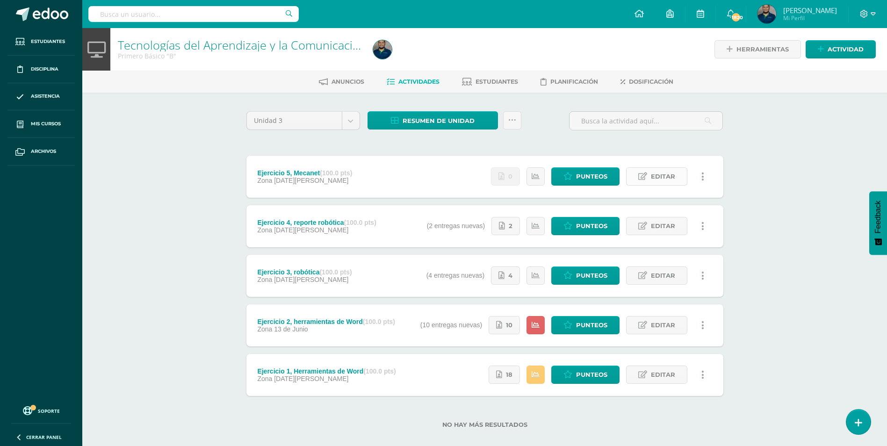
click at [680, 183] on link "Editar" at bounding box center [656, 176] width 61 height 18
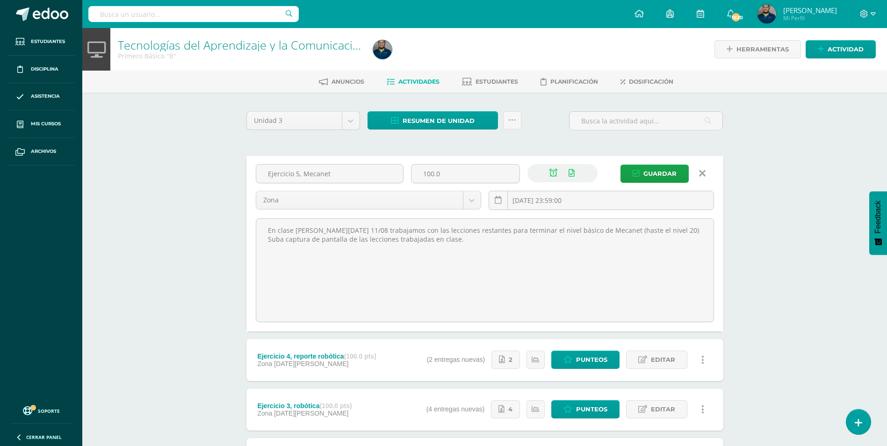
click at [702, 173] on icon at bounding box center [702, 173] width 7 height 10
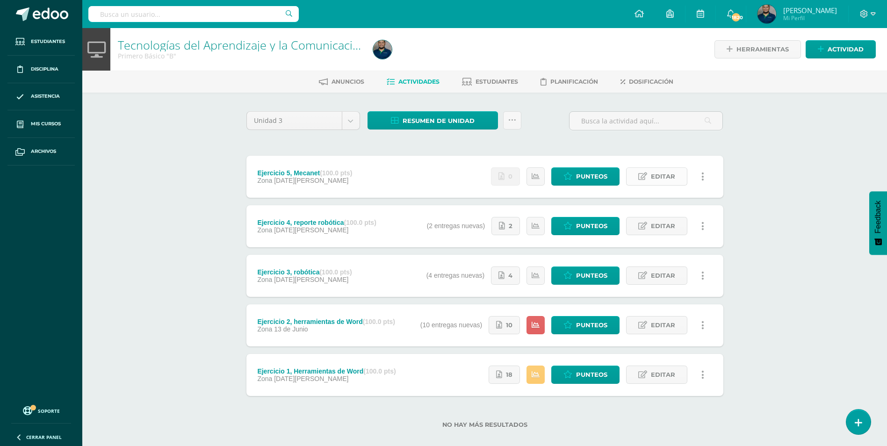
click at [652, 178] on span "Editar" at bounding box center [663, 176] width 24 height 17
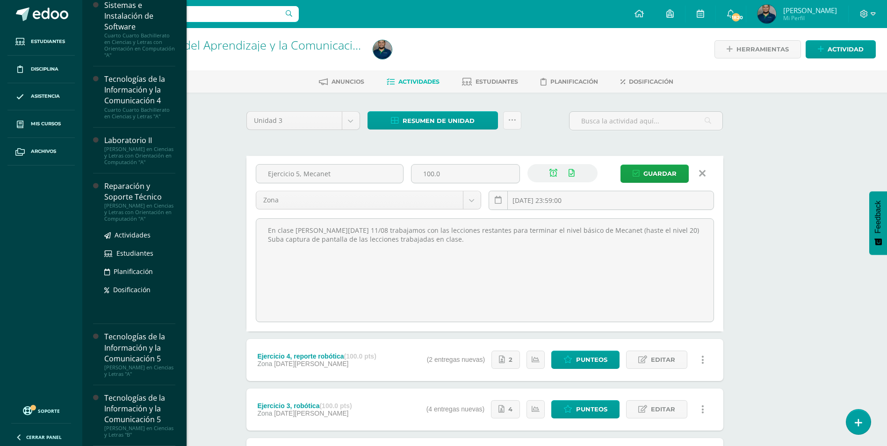
scroll to position [419, 0]
click at [127, 236] on span "Actividades" at bounding box center [133, 235] width 36 height 9
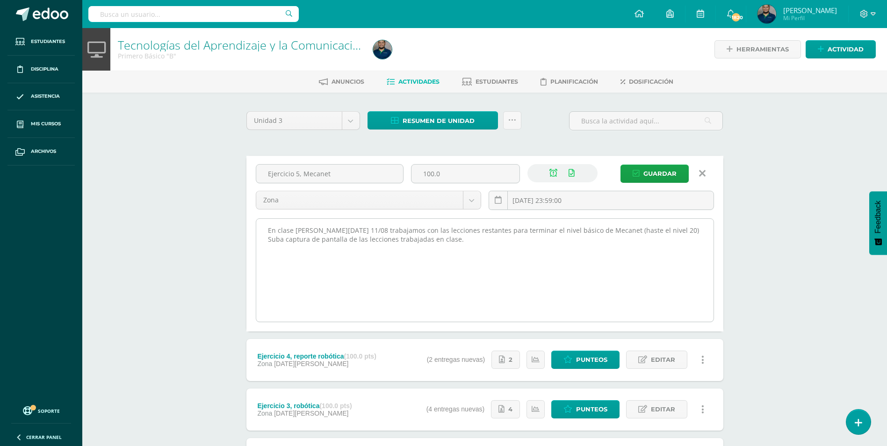
scroll to position [325, 0]
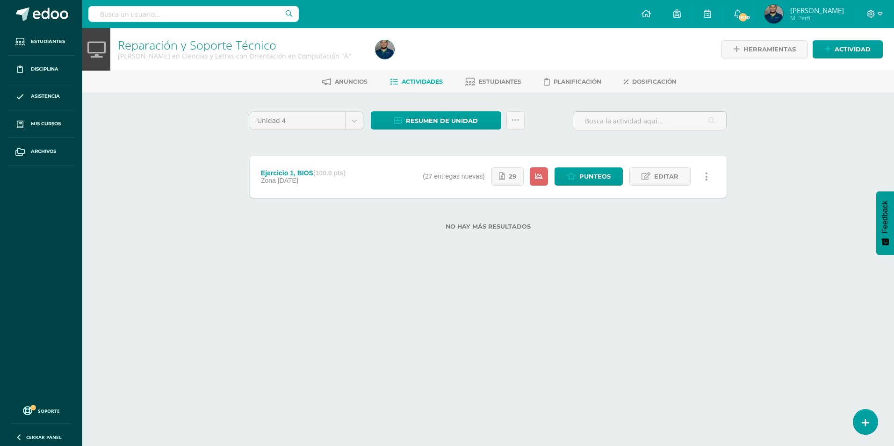
click at [357, 181] on div "Ejercicio 1, BIOS (100.0 pts) Zona 28 de Julio" at bounding box center [303, 177] width 107 height 42
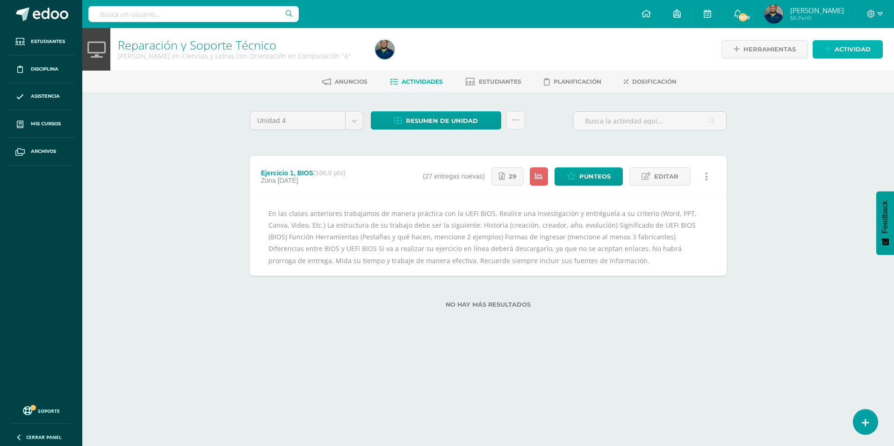
click at [868, 50] on span "Actividad" at bounding box center [853, 49] width 36 height 17
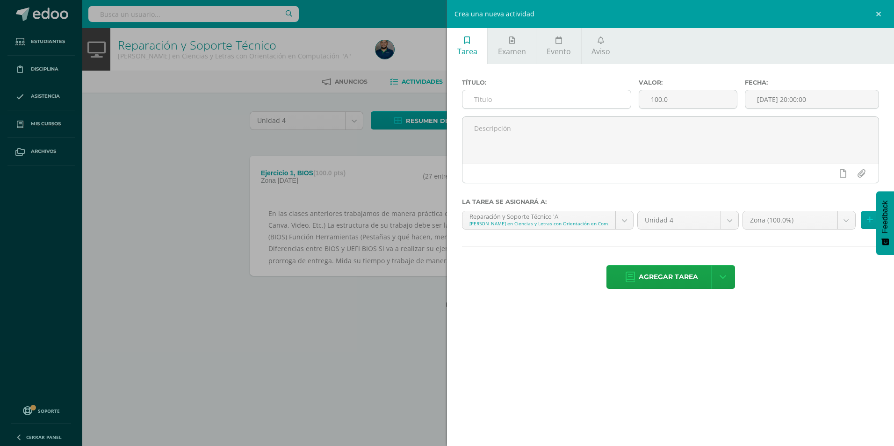
click at [543, 97] on input "text" at bounding box center [546, 99] width 168 height 18
click at [878, 15] on link at bounding box center [880, 14] width 28 height 28
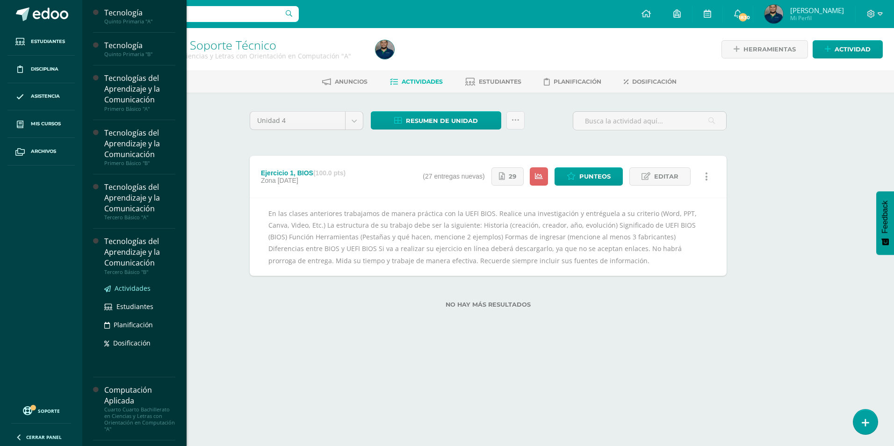
click at [137, 289] on span "Actividades" at bounding box center [133, 288] width 36 height 9
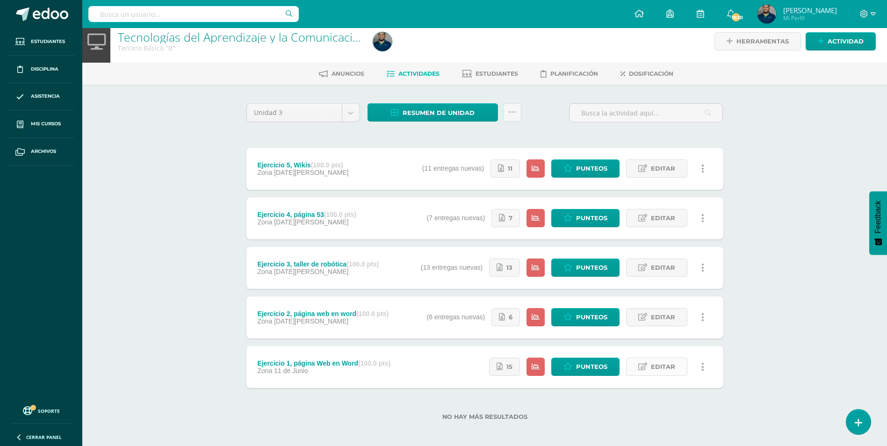
scroll to position [12, 0]
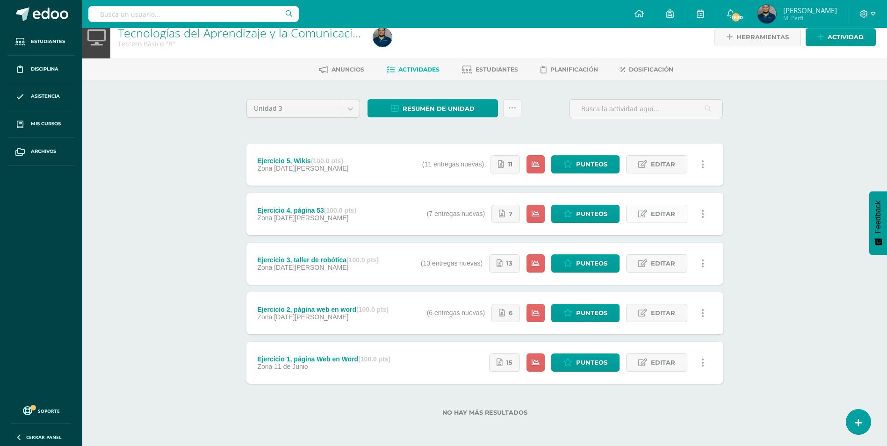
click at [654, 210] on span "Editar" at bounding box center [663, 213] width 24 height 17
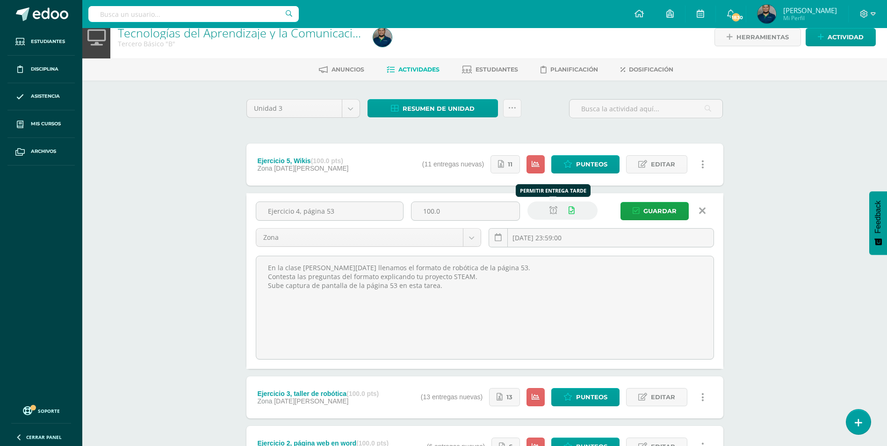
click at [549, 213] on icon at bounding box center [553, 211] width 8 height 8
click at [657, 206] on span "Guardar" at bounding box center [659, 210] width 33 height 17
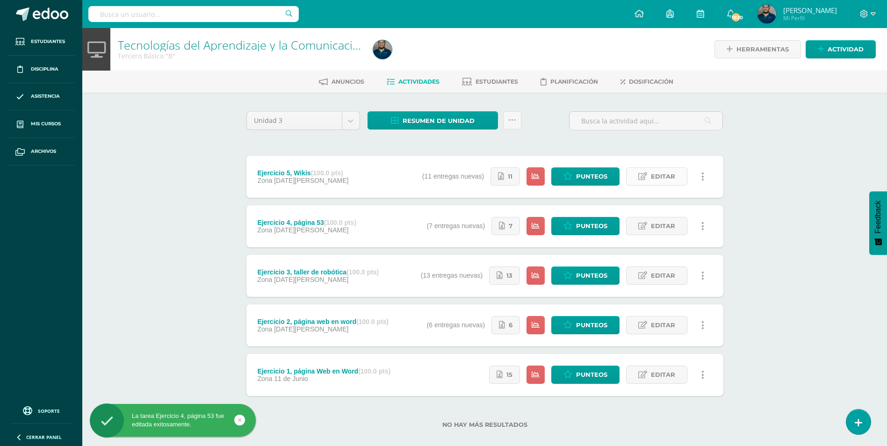
click at [656, 177] on span "Editar" at bounding box center [663, 176] width 24 height 17
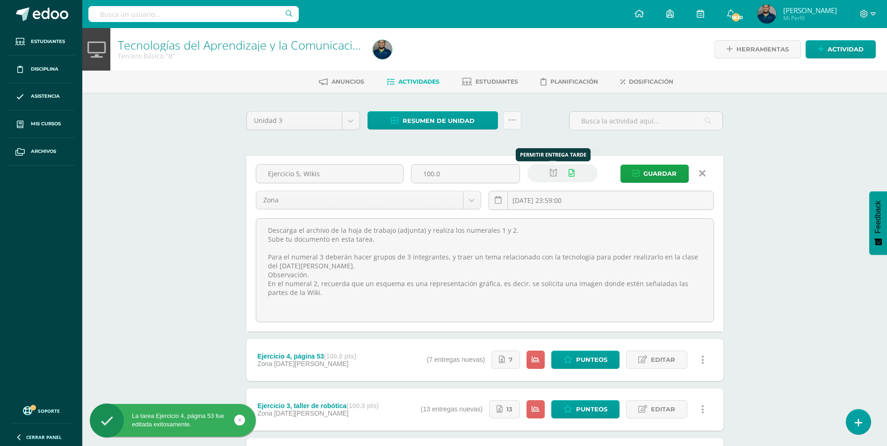
click at [550, 174] on icon at bounding box center [553, 173] width 8 height 8
click at [636, 171] on icon "submit" at bounding box center [636, 174] width 7 height 8
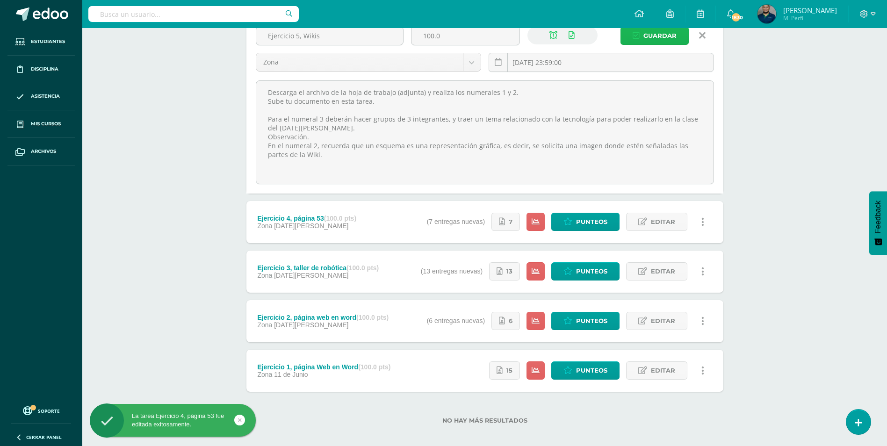
scroll to position [140, 0]
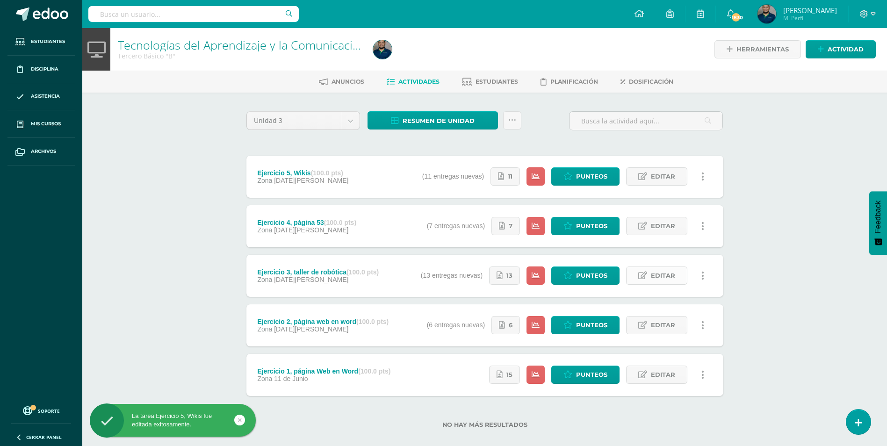
click at [662, 274] on span "Editar" at bounding box center [663, 275] width 24 height 17
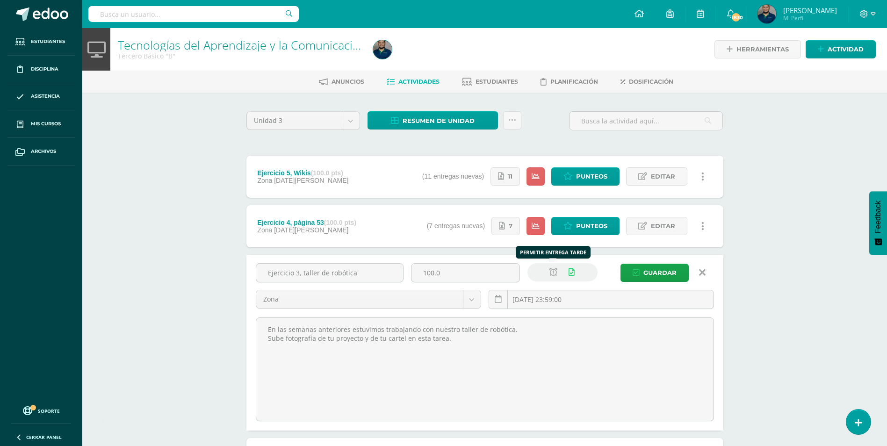
click at [553, 274] on icon at bounding box center [553, 272] width 8 height 8
click at [644, 271] on span "Guardar" at bounding box center [659, 272] width 33 height 17
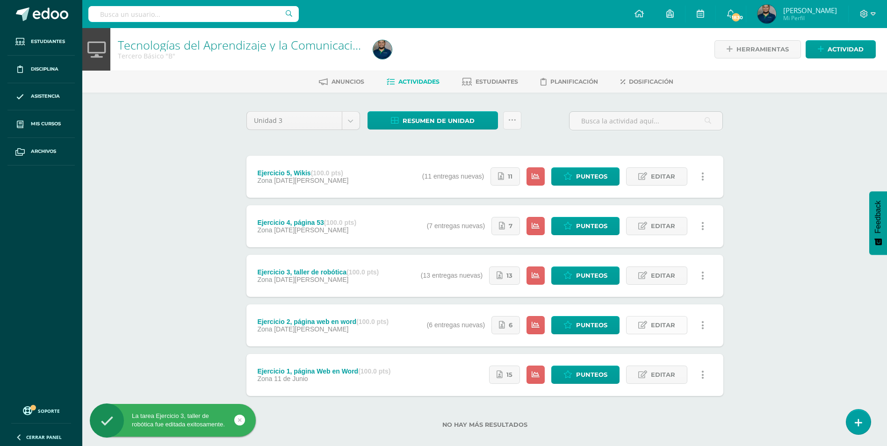
click at [662, 327] on span "Editar" at bounding box center [663, 325] width 24 height 17
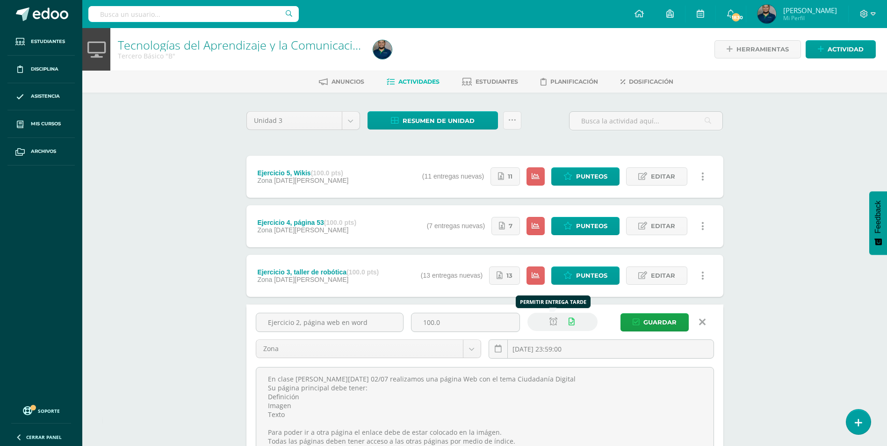
click at [548, 321] on link at bounding box center [553, 322] width 18 height 18
click at [653, 315] on span "Guardar" at bounding box center [659, 322] width 33 height 17
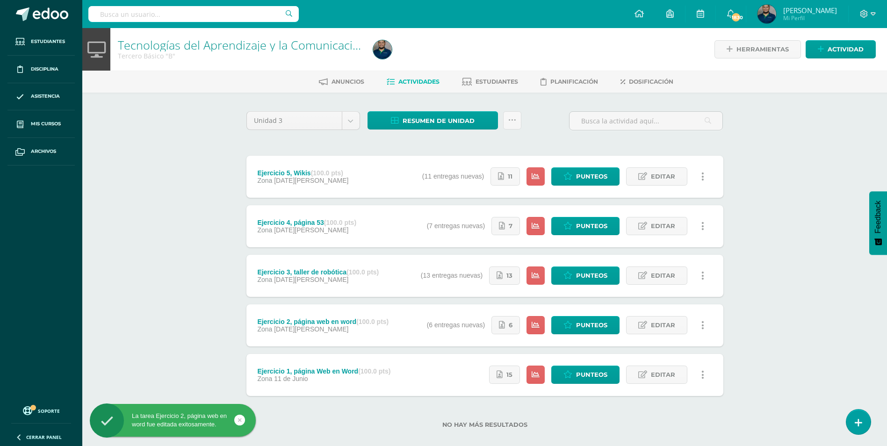
scroll to position [12, 0]
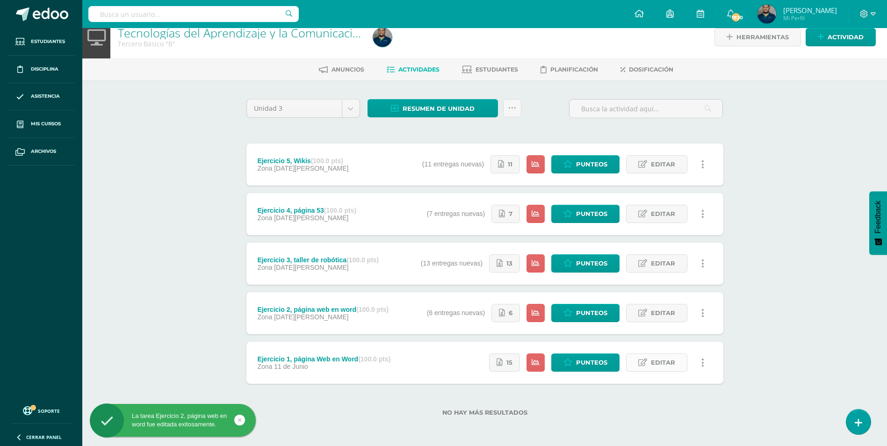
click at [664, 366] on span "Editar" at bounding box center [663, 362] width 24 height 17
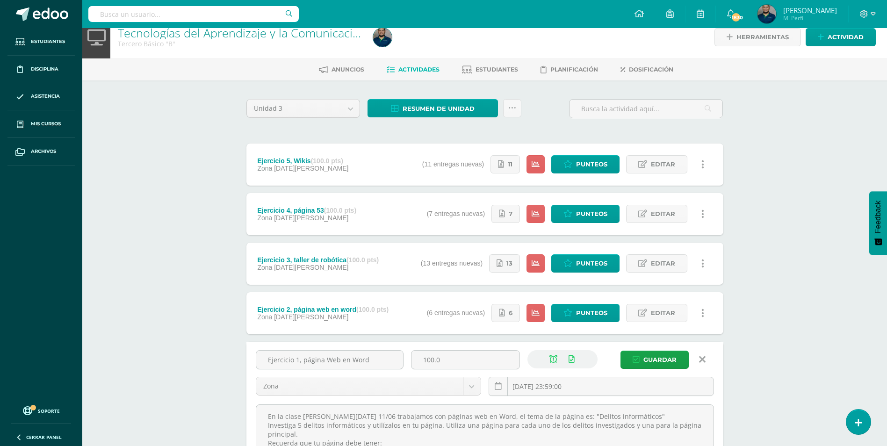
click at [754, 337] on div "Tecnologías del Aprendizaje y la Comunicación Tercero Básico "B" Herramientas D…" at bounding box center [484, 298] width 805 height 564
click at [704, 357] on icon at bounding box center [702, 359] width 7 height 10
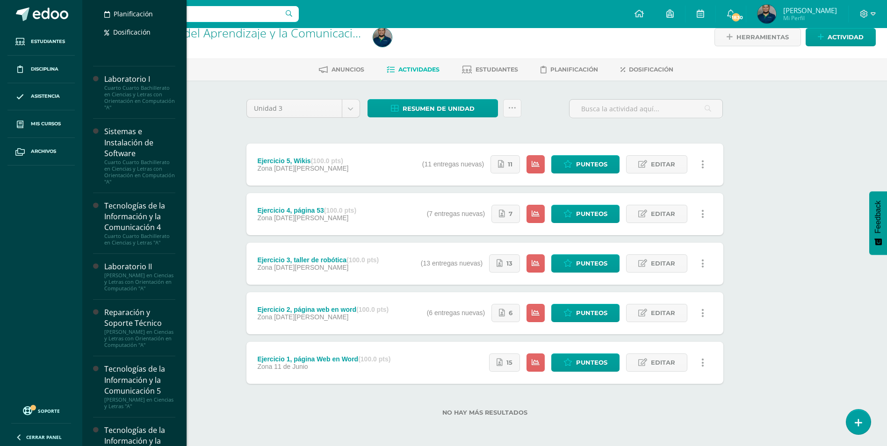
scroll to position [419, 0]
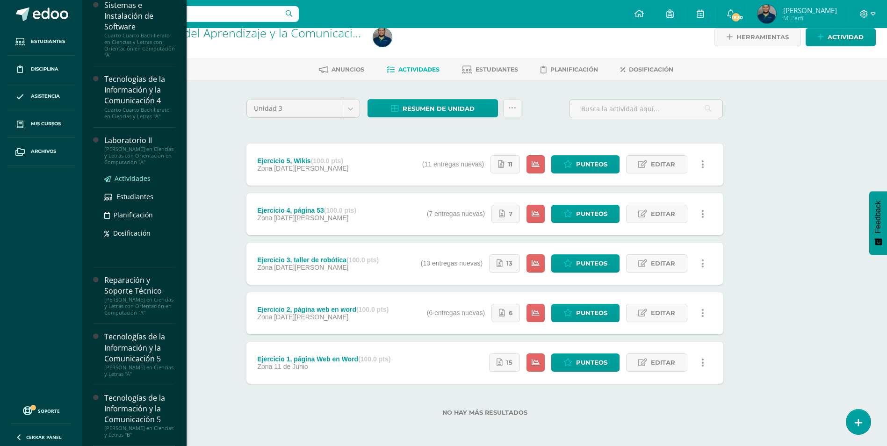
click at [138, 174] on span "Actividades" at bounding box center [133, 178] width 36 height 9
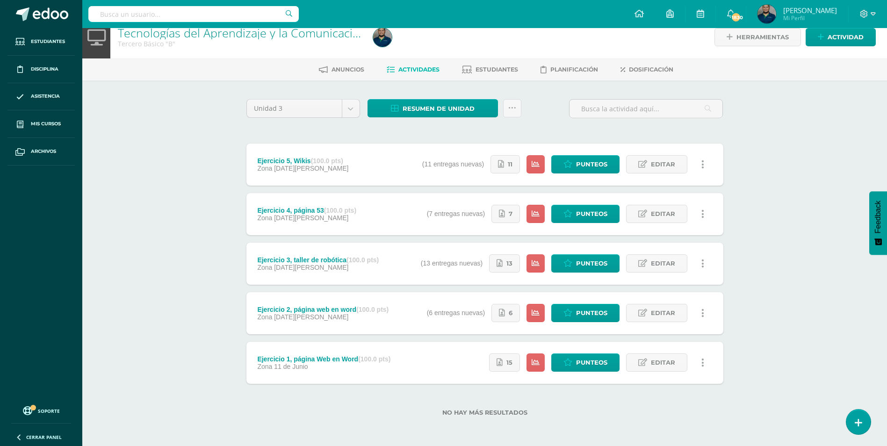
scroll to position [325, 0]
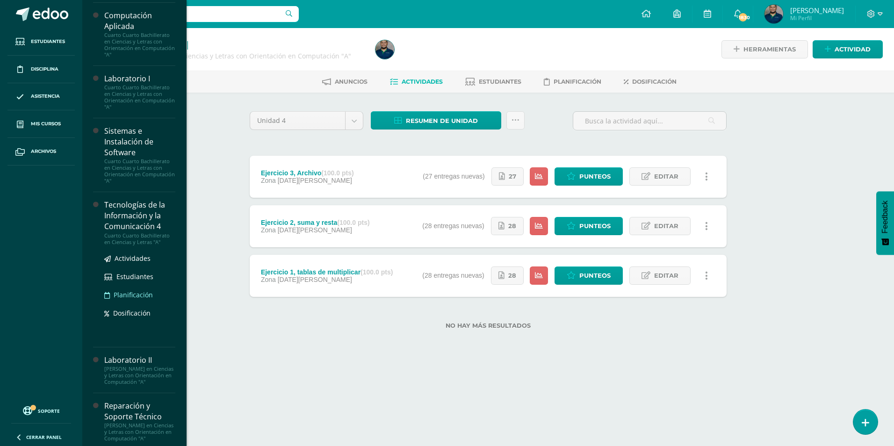
scroll to position [419, 0]
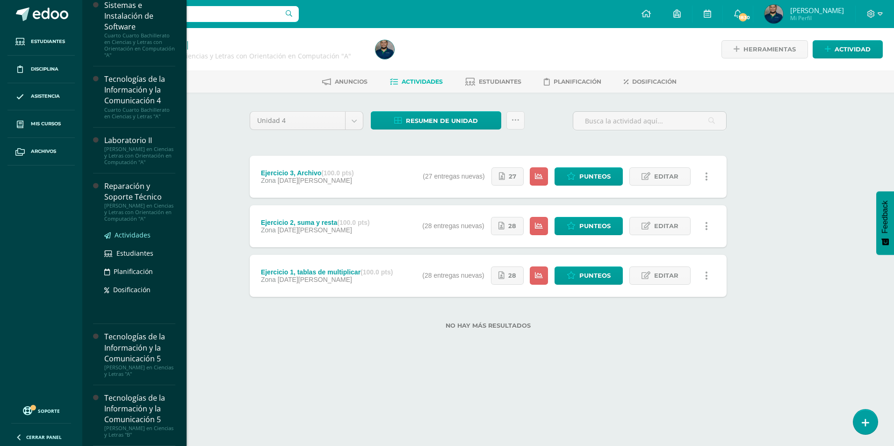
click at [143, 236] on span "Actividades" at bounding box center [133, 235] width 36 height 9
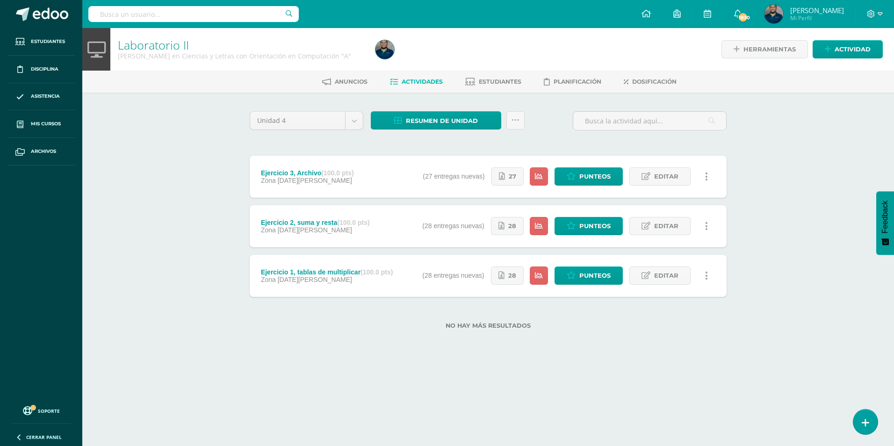
scroll to position [325, 0]
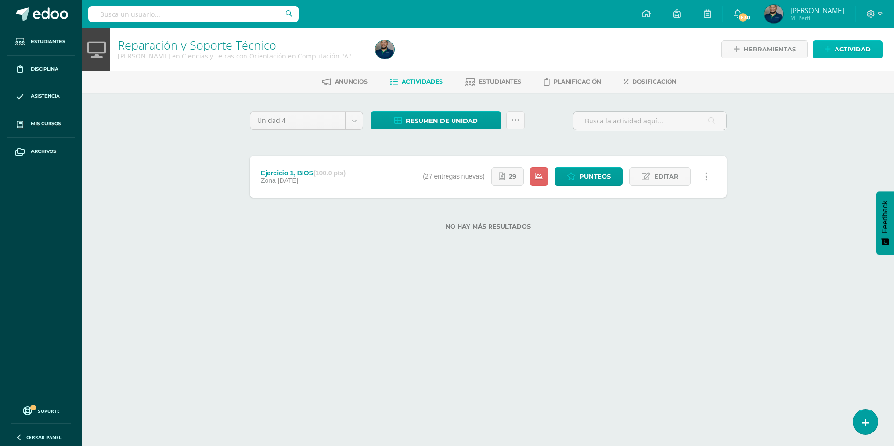
click at [857, 46] on span "Actividad" at bounding box center [853, 49] width 36 height 17
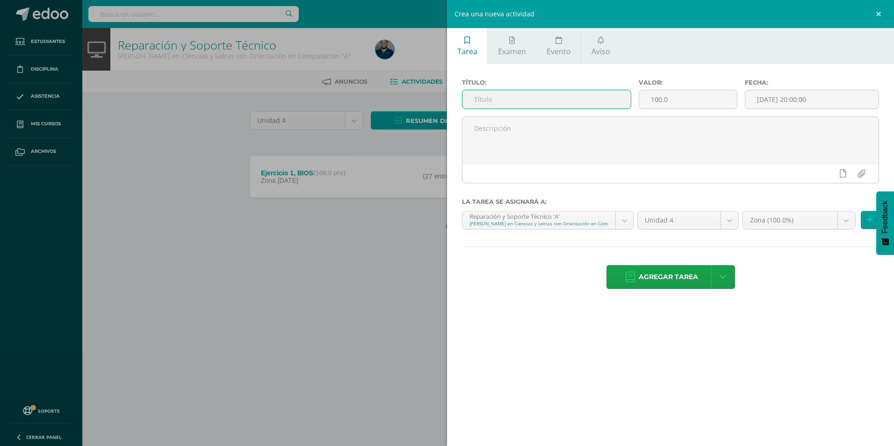
click at [496, 95] on input "text" at bounding box center [546, 99] width 168 height 18
type input "Ejercicio 2, reporte de ensamblaje"
click at [850, 107] on input "[DATE] 20:00:00" at bounding box center [811, 99] width 133 height 18
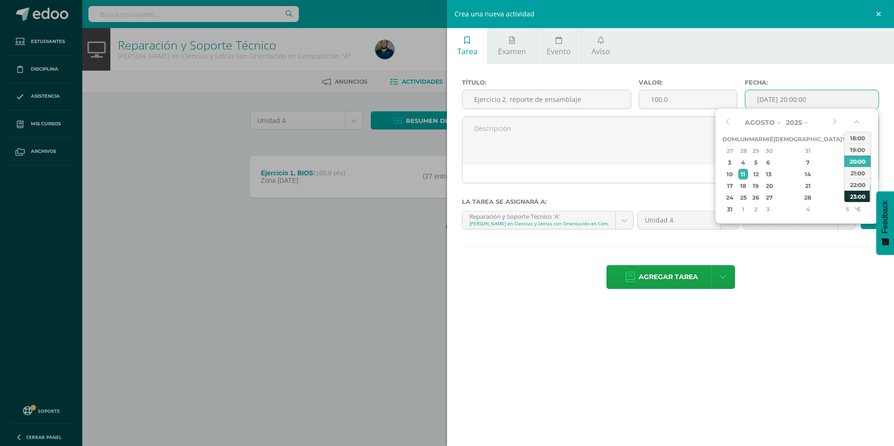
click at [861, 197] on div "23:00" at bounding box center [857, 196] width 26 height 12
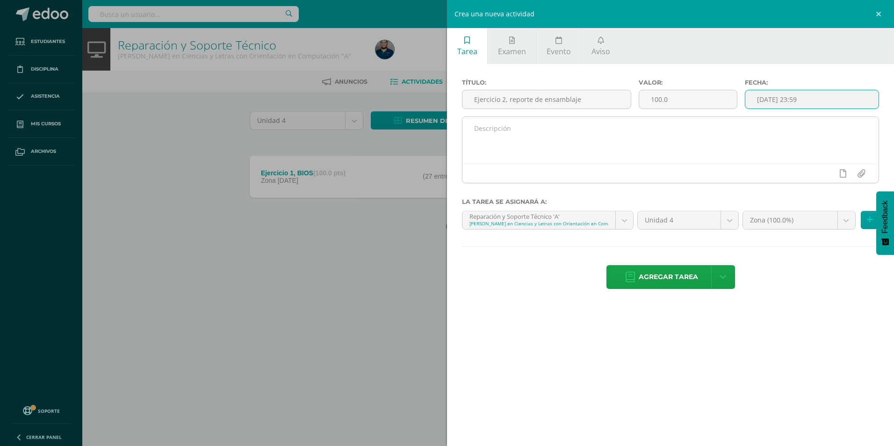
type input "2025-08-11 23:59"
click at [649, 147] on textarea at bounding box center [670, 140] width 416 height 47
click at [664, 123] on textarea "Realice el reporte de ensamblaje del taller realizado el lunes" at bounding box center [670, 140] width 416 height 47
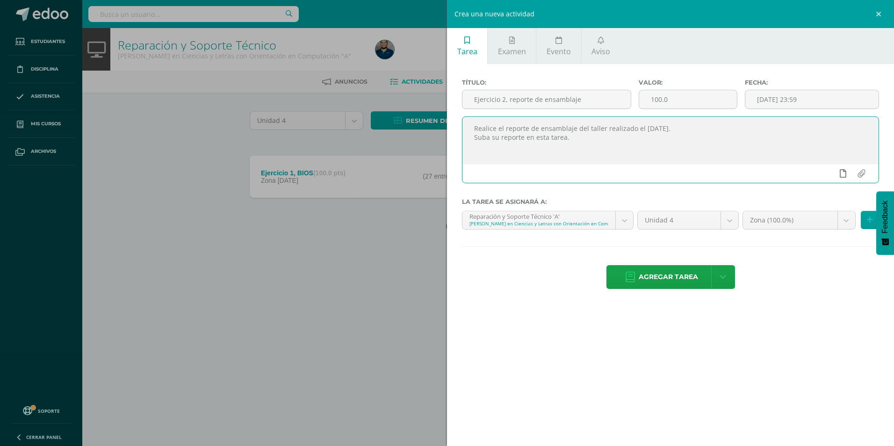
type textarea "Realice el reporte de ensamblaje del taller realizado el [DATE]. Suba su report…"
click at [843, 172] on icon at bounding box center [843, 173] width 7 height 8
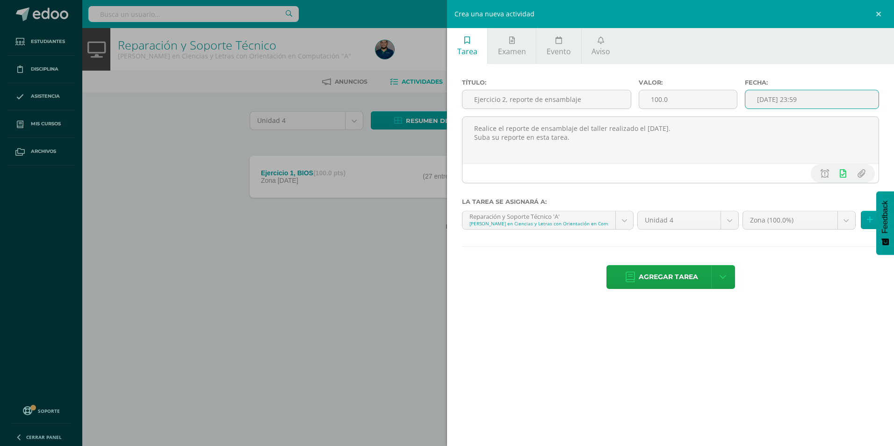
click at [839, 96] on input "2025-08-11 23:59" at bounding box center [811, 99] width 133 height 18
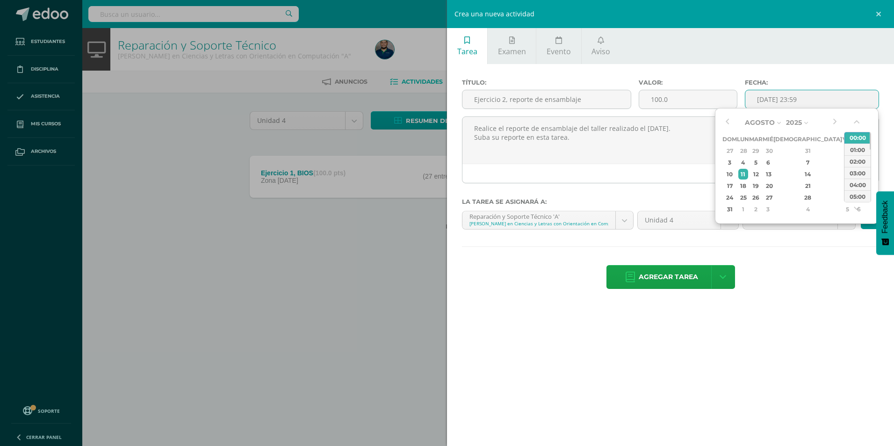
click at [841, 97] on input "2025-08-11 23:59" at bounding box center [811, 99] width 133 height 18
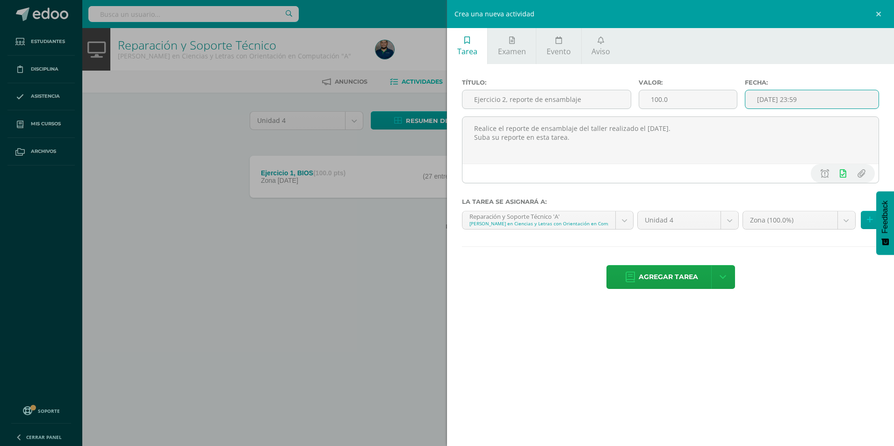
click at [842, 104] on input "2025-08-11 23:59" at bounding box center [811, 99] width 133 height 18
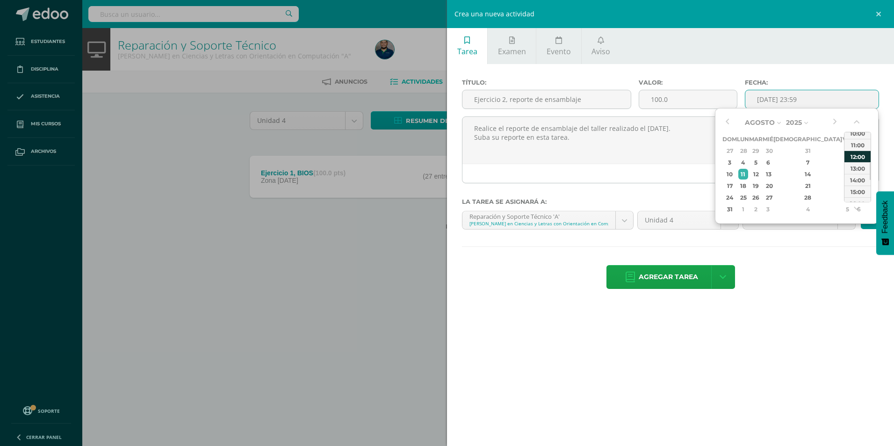
click at [862, 159] on div "12:00" at bounding box center [857, 157] width 26 height 12
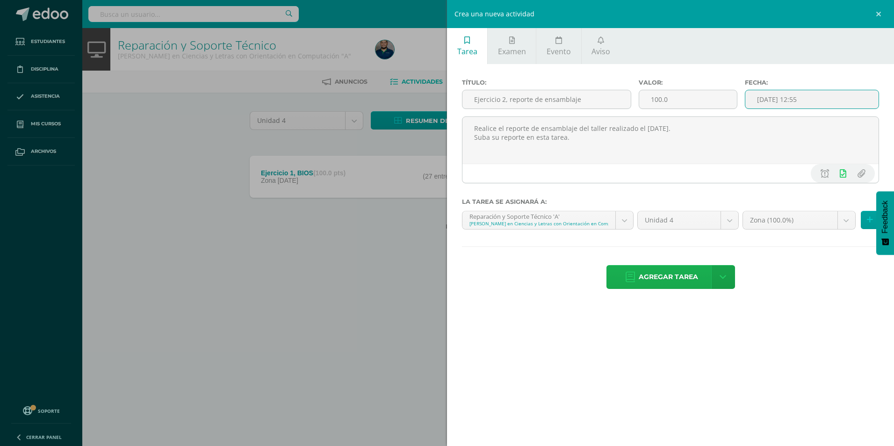
type input "2025-08-11 12:55"
click at [675, 282] on span "Agregar tarea" at bounding box center [668, 277] width 59 height 23
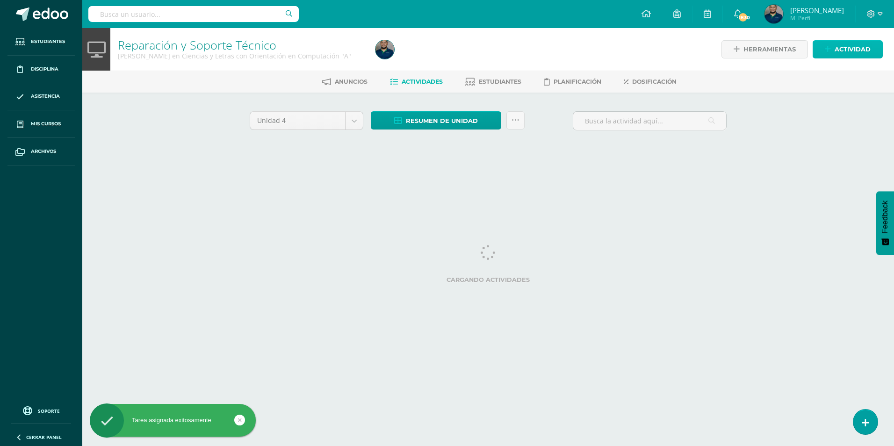
click at [850, 46] on span "Actividad" at bounding box center [853, 49] width 36 height 17
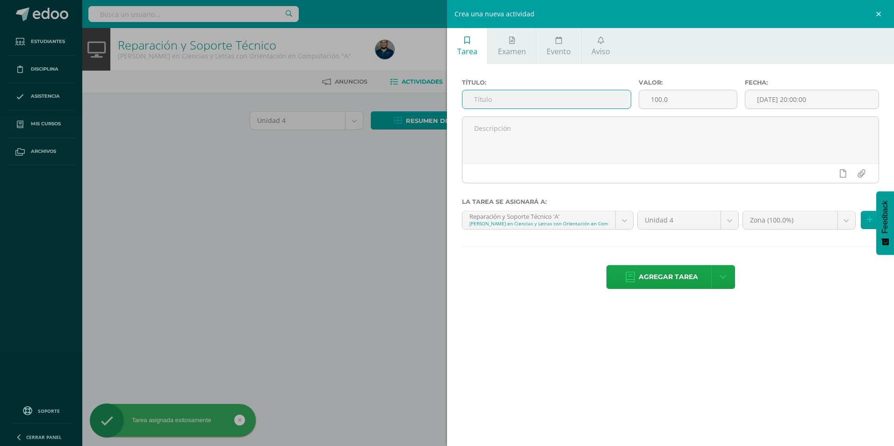
click at [541, 100] on input "text" at bounding box center [546, 99] width 168 height 18
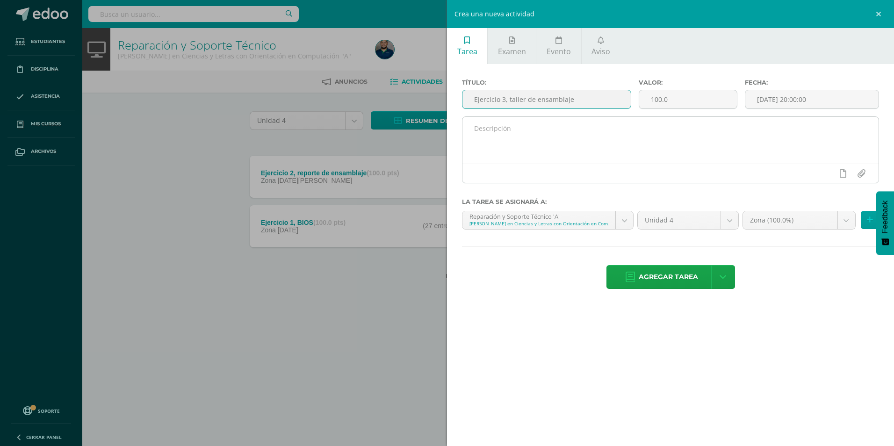
type input "Ejercicio 3, taller de ensamblaje"
click at [670, 134] on textarea at bounding box center [670, 140] width 416 height 47
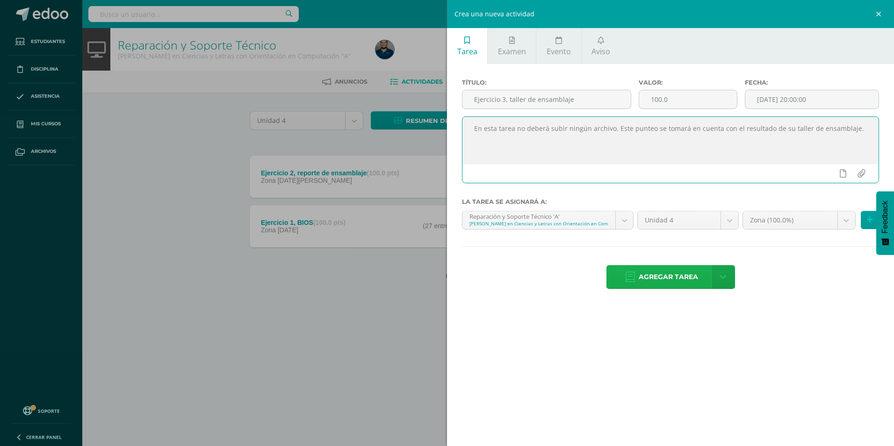
type textarea "En esta tarea no deberá subir ningún archivo. Este punteo se tomará en cuenta c…"
click at [665, 281] on span "Agregar tarea" at bounding box center [668, 277] width 59 height 23
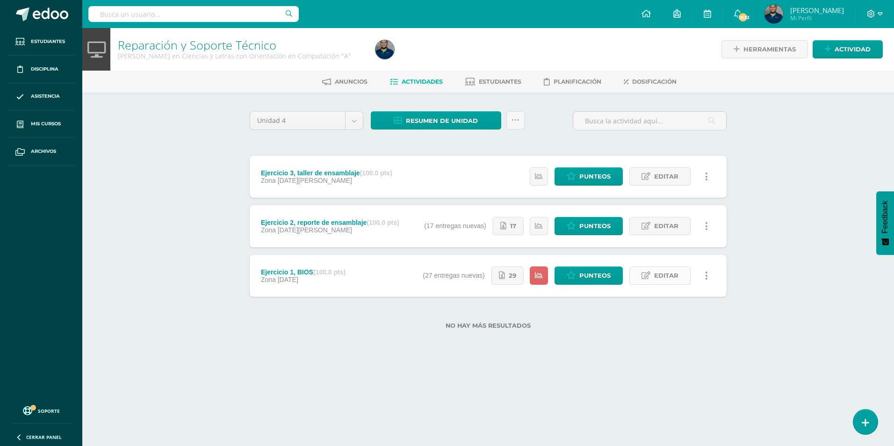
click at [673, 278] on span "Editar" at bounding box center [666, 275] width 24 height 17
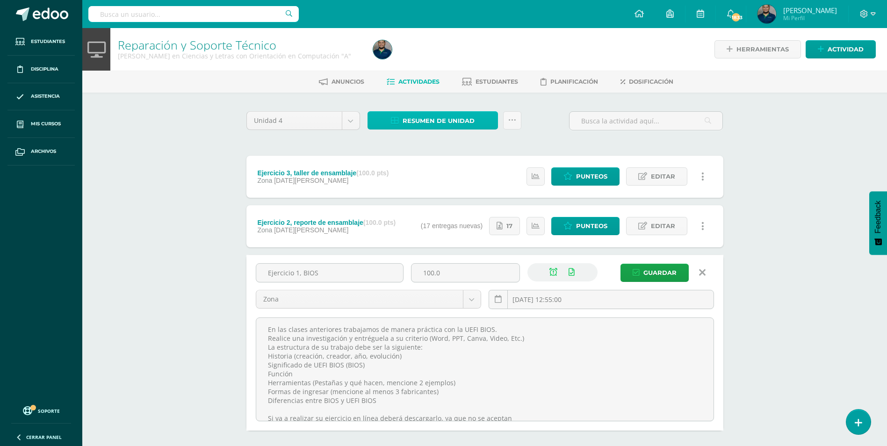
drag, startPoint x: 417, startPoint y: 121, endPoint x: 434, endPoint y: 131, distance: 19.9
click at [417, 121] on span "Resumen de unidad" at bounding box center [439, 120] width 72 height 17
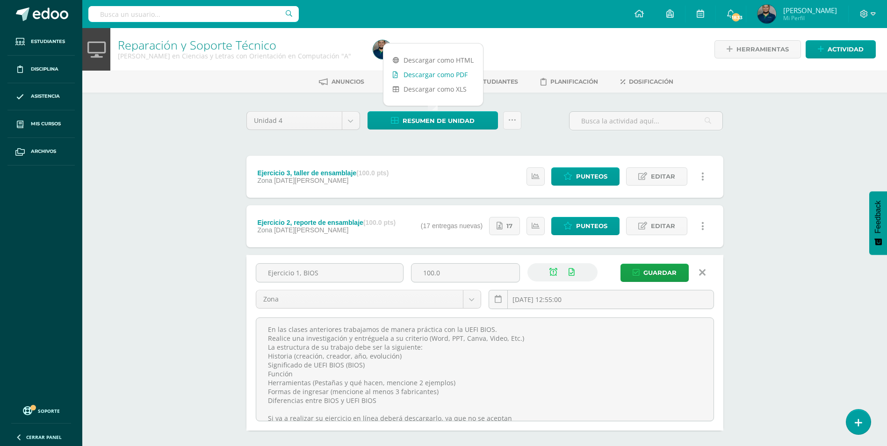
click at [446, 71] on link "Descargar como PDF" at bounding box center [433, 74] width 100 height 14
click at [844, 56] on span "Actividad" at bounding box center [846, 49] width 36 height 17
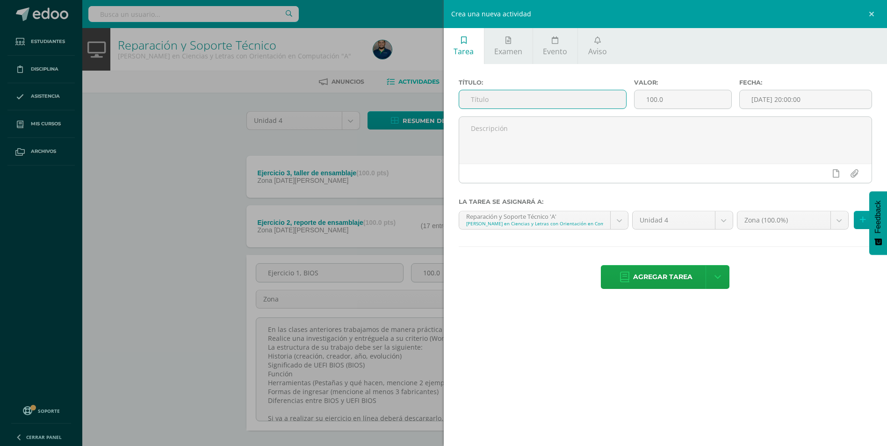
click at [521, 102] on input "text" at bounding box center [542, 99] width 167 height 18
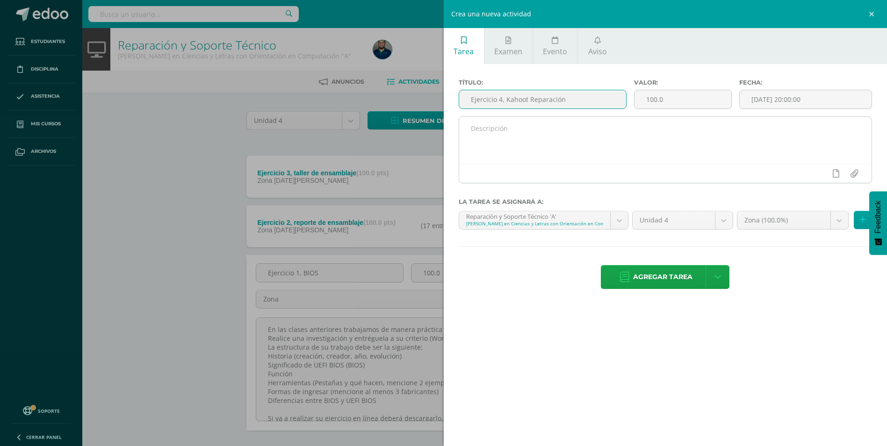
type input "Ejercicio 4, Kahoot Reparación"
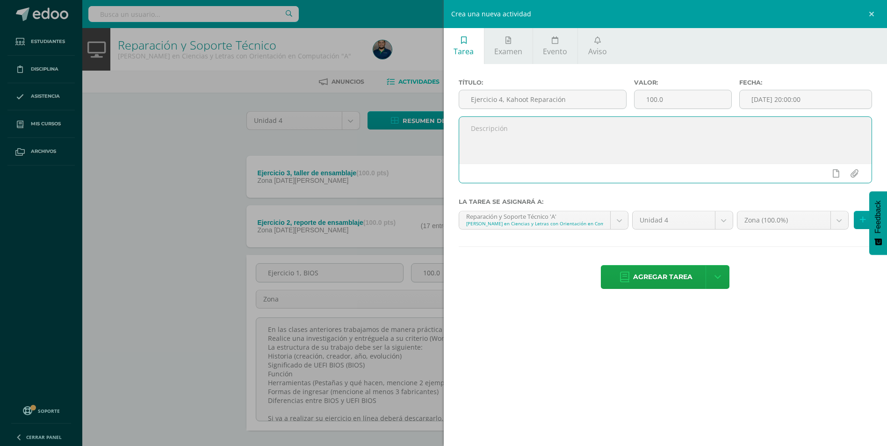
click at [487, 136] on textarea at bounding box center [665, 140] width 413 height 47
type textarea "Suba captura de pantalla de su resultado del kahoot! final de Reparación"
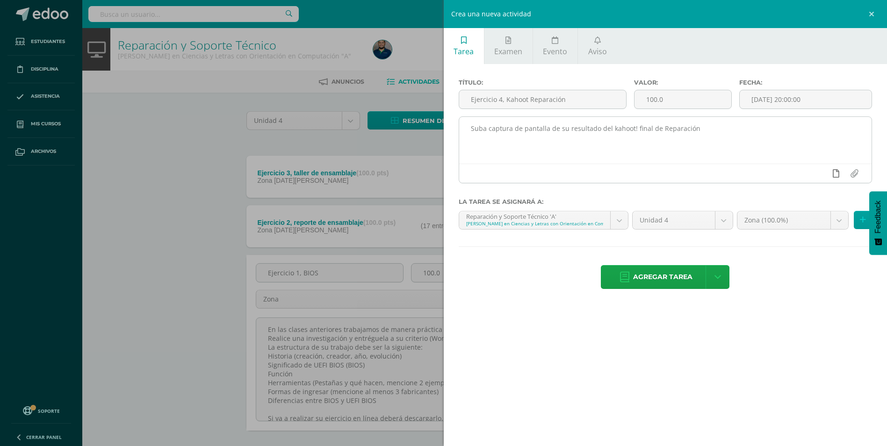
click at [835, 176] on icon at bounding box center [836, 173] width 7 height 8
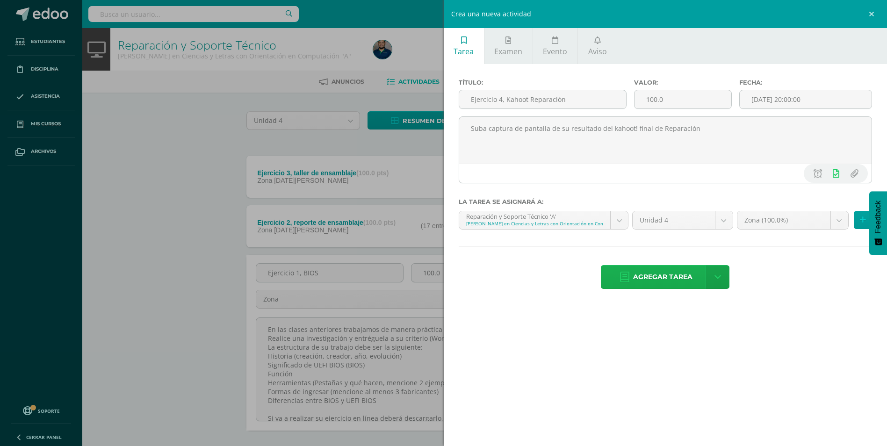
click at [672, 267] on span "Agregar tarea" at bounding box center [662, 277] width 59 height 23
